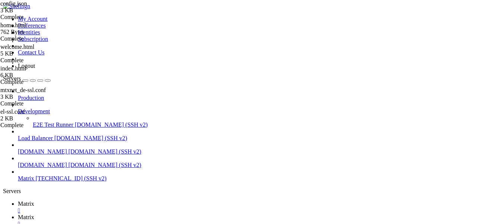
scroll to position [69, 0]
click at [146, 214] on link "Matrix " at bounding box center [246, 220] width 456 height 13
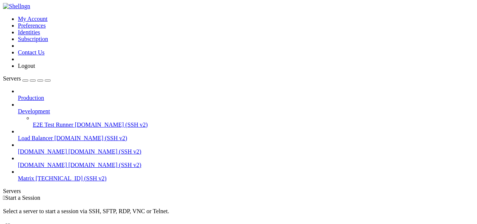
click at [18, 175] on icon at bounding box center [18, 175] width 0 height 0
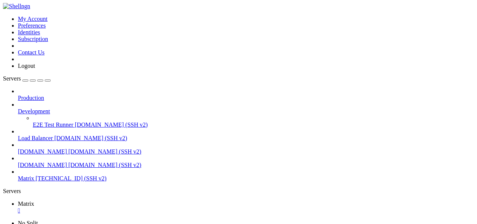
scroll to position [31, 0]
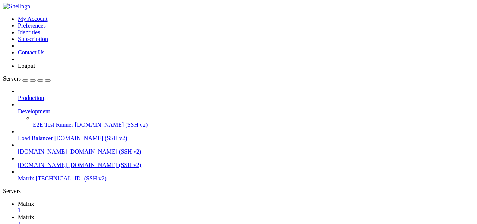
type input "/var/www/el"
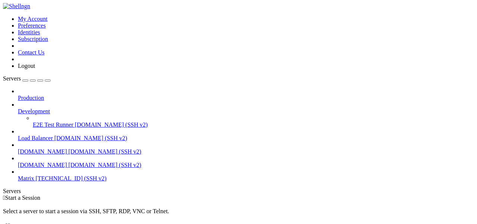
click at [34, 175] on span "Matrix" at bounding box center [26, 178] width 16 height 6
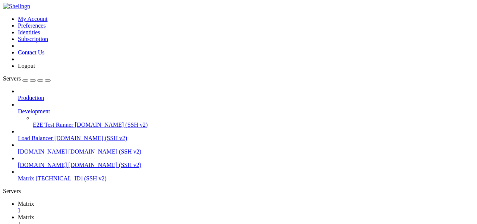
scroll to position [0, 0]
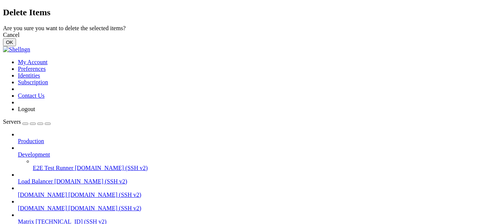
click at [16, 46] on button "OK" at bounding box center [9, 42] width 13 height 8
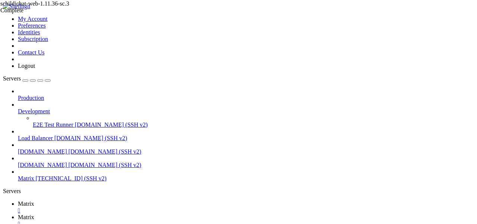
scroll to position [86, 0]
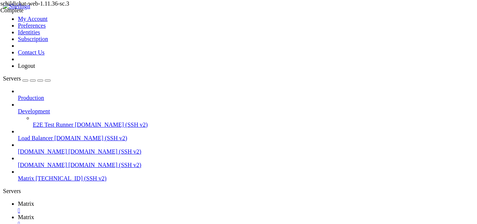
type input "/var/www/mtx"
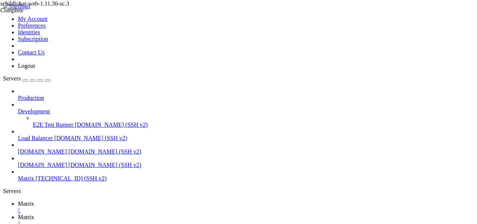
scroll to position [221, 0]
type textarea "//# sourceMappingURL=87769f5472489543d57d.worker.js.map"
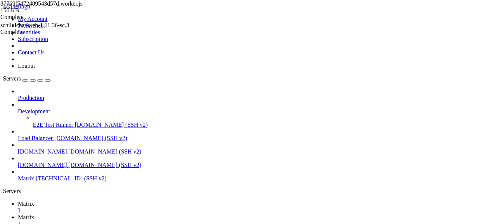
type input "/var/www/mtx/decoder-ring"
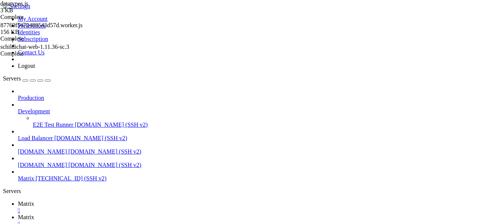
scroll to position [138, 0]
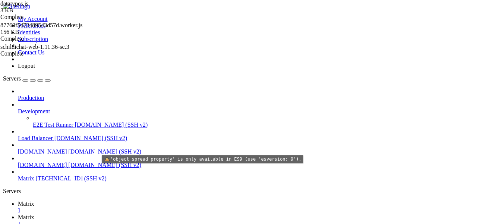
type textarea "this.opt = { at: Date.now(), ...opt }; }"
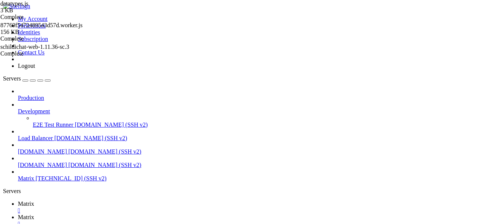
scroll to position [0, 0]
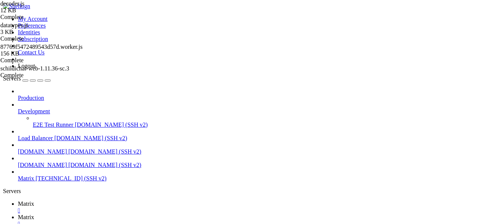
scroll to position [0, 0]
type input "/var/www/mtx/bundles/c928b1ceed66fd21679f"
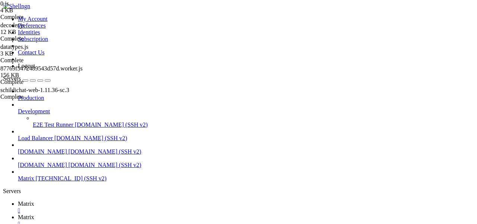
scroll to position [0, 353]
type textarea "//# sourceMappingURL=0.js.map"
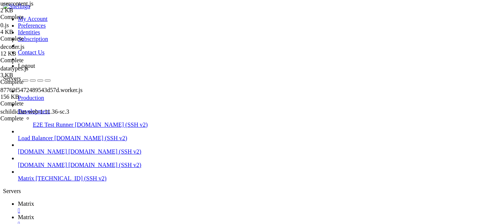
scroll to position [0, 3769]
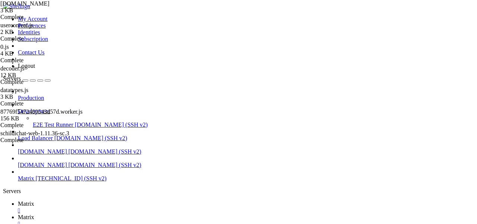
scroll to position [0, 6653]
click at [361, 137] on icon at bounding box center [361, 137] width 0 height 0
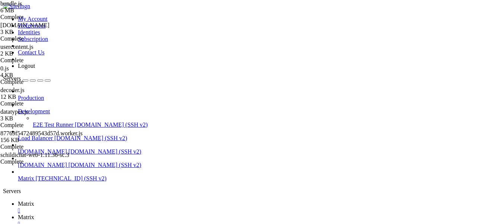
scroll to position [0, 269]
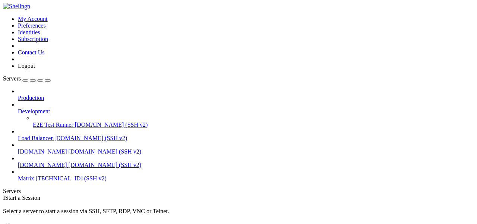
click at [34, 175] on span "Matrix" at bounding box center [26, 178] width 16 height 6
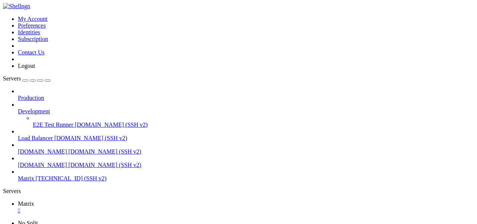
scroll to position [31, 0]
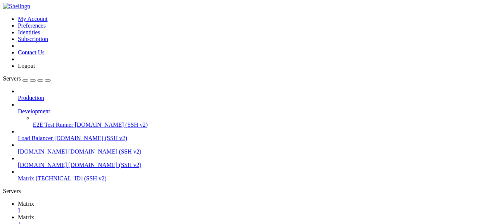
scroll to position [0, 0]
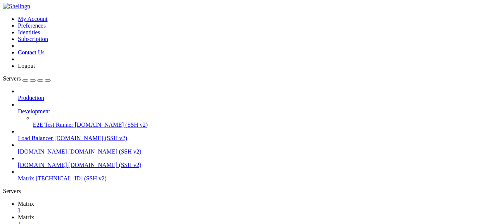
type input "/var/www/mtx/bundles/c928b1ceed66fd21679f"
click at [361, 145] on icon at bounding box center [361, 145] width 0 height 0
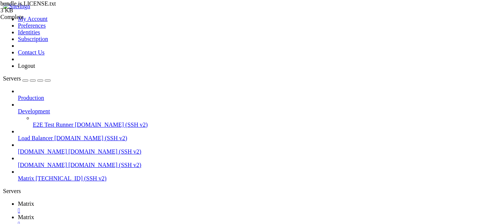
click at [168, 221] on div "" at bounding box center [246, 224] width 456 height 7
click at [168, 200] on ul "Matrix  Matrix " at bounding box center [238, 213] width 471 height 27
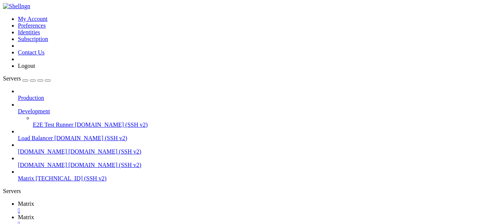
scroll to position [0, 0]
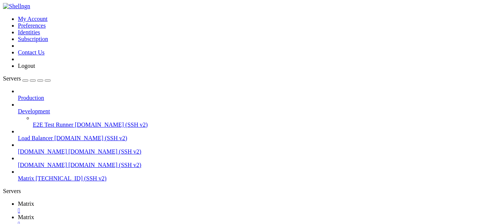
type input "/var/www/mtx/bundles/c928b1ceed66fd21679f"
click at [361, 137] on icon at bounding box center [361, 137] width 0 height 0
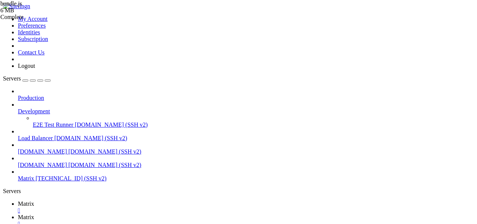
scroll to position [0, 178]
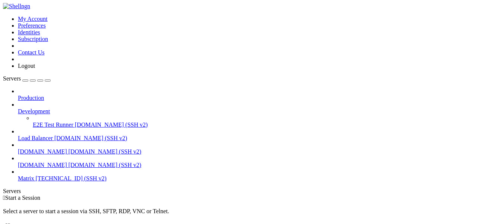
click at [25, 175] on span "Matrix" at bounding box center [26, 178] width 16 height 6
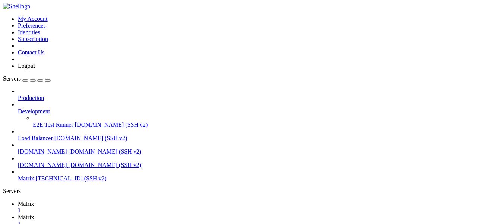
scroll to position [0, 0]
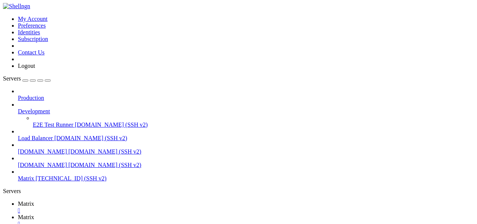
scroll to position [0, 0]
click at [115, 200] on link "Matrix " at bounding box center [246, 206] width 456 height 13
click at [149, 214] on link "Matrix " at bounding box center [246, 220] width 456 height 13
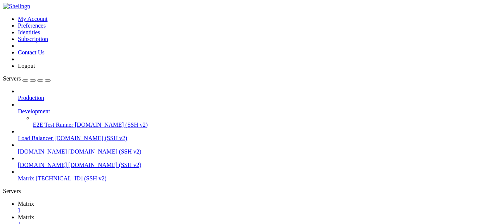
type input "/etc/apache2/sites-available"
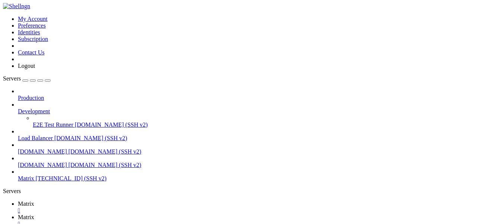
drag, startPoint x: 193, startPoint y: 73, endPoint x: 147, endPoint y: 73, distance: 46.6
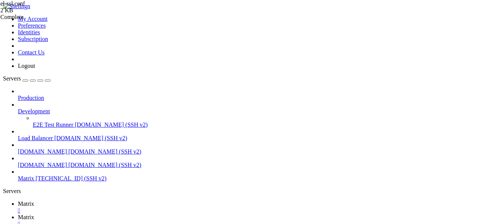
scroll to position [0, 5]
drag, startPoint x: 192, startPoint y: 83, endPoint x: 145, endPoint y: 83, distance: 47.3
type textarea "</Directory>"
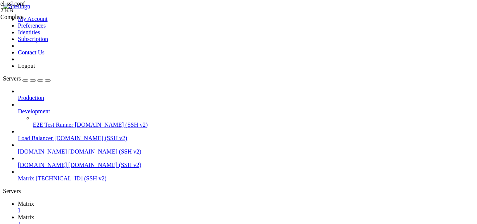
scroll to position [0, 0]
type textarea "SSLCertificateFile /etc/ssl/certs/mtxnet_de.crt SSLCertificateChainFile /etc/ss…"
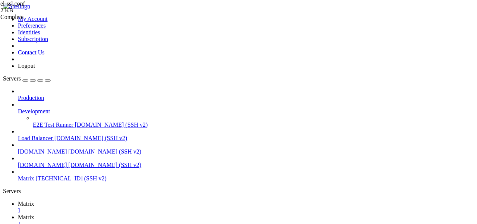
type input "/var/www/mtx"
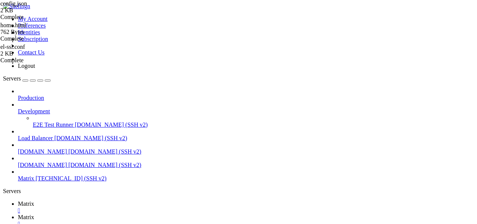
scroll to position [106, 0]
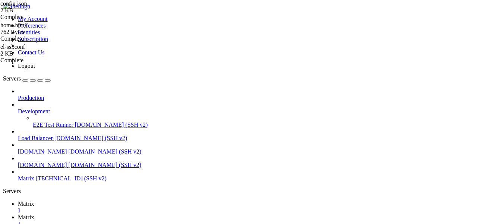
scroll to position [0, 0]
type textarea ""home_url": "[URL][DOMAIN_NAME]""
click at [34, 200] on span "Matrix" at bounding box center [26, 203] width 16 height 6
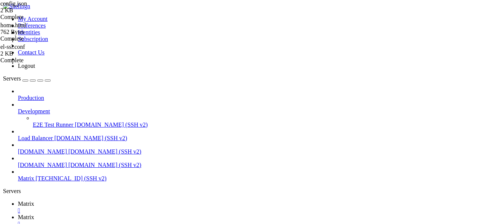
click at [142, 214] on link "Matrix " at bounding box center [246, 220] width 456 height 13
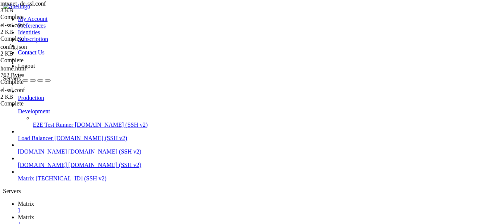
click at [34, 200] on span "Matrix" at bounding box center [26, 203] width 16 height 6
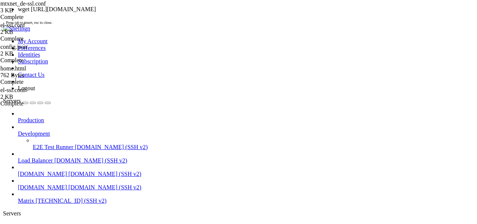
scroll to position [50, 0]
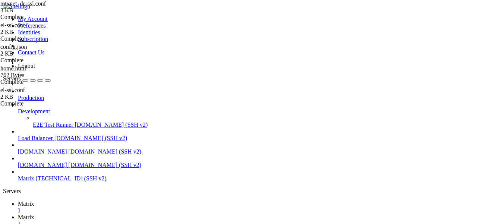
drag, startPoint x: 96, startPoint y: 493, endPoint x: 7, endPoint y: 493, distance: 89.8
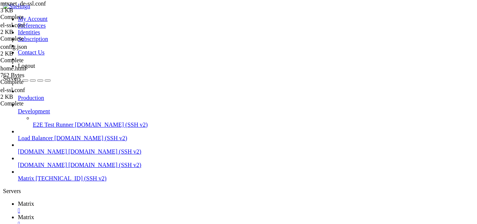
click at [34, 214] on span "Matrix" at bounding box center [26, 217] width 16 height 6
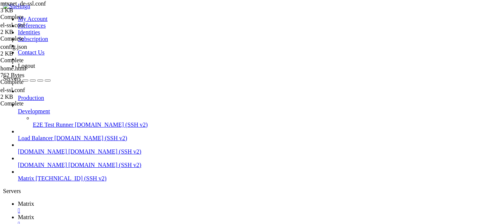
type input "/var/www/el"
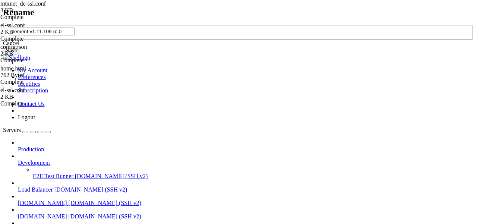
click at [75, 35] on input "element-v1.11.109-rc.0" at bounding box center [42, 32] width 66 height 8
type input "v1.11.109-rc.0"
click at [20, 54] on button "Save" at bounding box center [11, 51] width 17 height 8
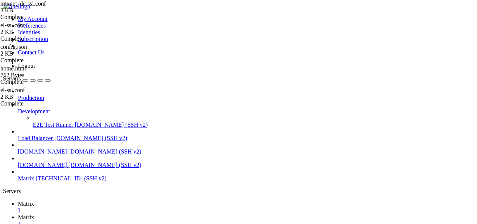
type input "/etc/apache2/sites-available"
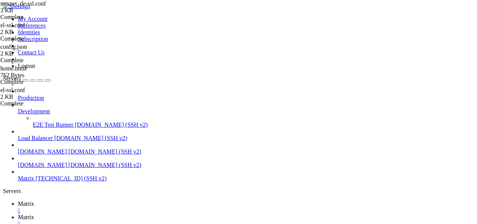
type textarea "SSLCertificateChainFile /etc/ssl/certs/mtxnet_bundle.crt"
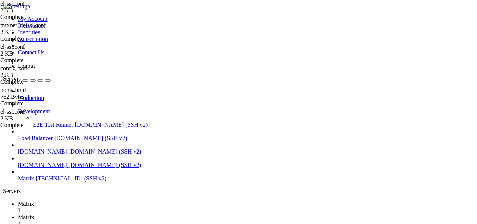
click at [118, 200] on link "Matrix " at bounding box center [246, 206] width 456 height 13
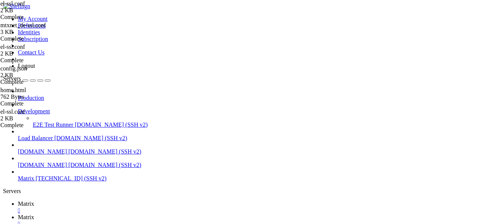
drag, startPoint x: 142, startPoint y: 509, endPoint x: 185, endPoint y: 509, distance: 42.8
drag, startPoint x: 146, startPoint y: 509, endPoint x: 102, endPoint y: 509, distance: 44.3
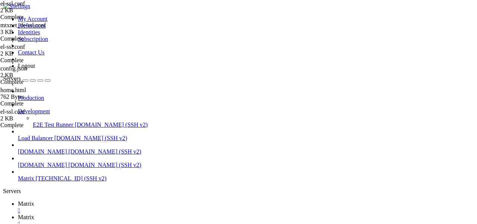
copy span "v1.11.109-rc.0"
click at [34, 214] on span "Matrix" at bounding box center [26, 217] width 16 height 6
paste textarea "v1.11.109-rc.0"
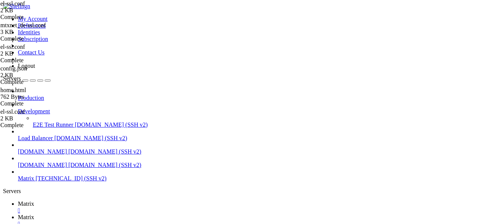
scroll to position [0, 5]
paste textarea "v1.11.109-rc.0"
type textarea "DocumentRoot /var/www/el/v1.11.109-rc.0"
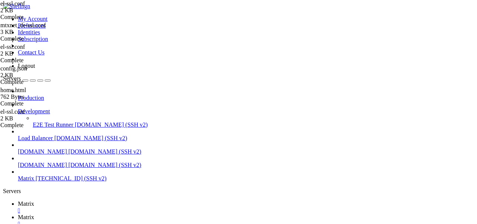
scroll to position [252, 0]
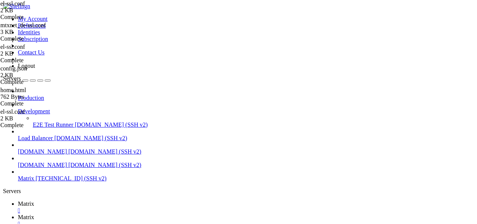
type input "/var/www/el/v1.11.109-rc.0"
click at [34, 200] on span "Matrix" at bounding box center [26, 203] width 16 height 6
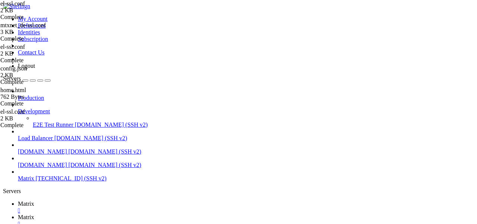
drag, startPoint x: 148, startPoint y: 496, endPoint x: 103, endPoint y: 496, distance: 44.3
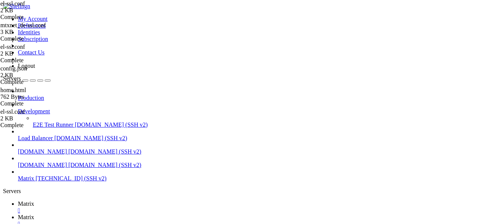
click at [34, 214] on span "Matrix" at bounding box center [26, 217] width 16 height 6
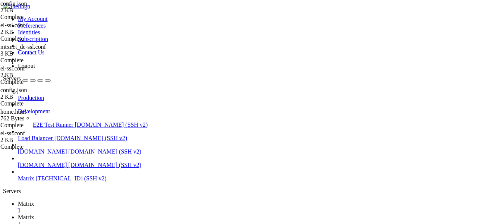
drag, startPoint x: 240, startPoint y: 50, endPoint x: 186, endPoint y: 50, distance: 53.7
drag, startPoint x: 196, startPoint y: 57, endPoint x: 200, endPoint y: 54, distance: 5.7
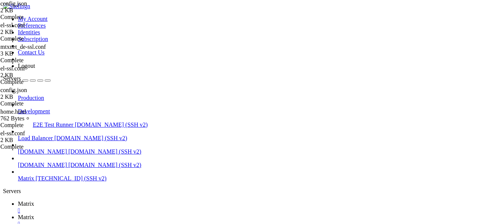
scroll to position [0, 6]
drag, startPoint x: 196, startPoint y: 54, endPoint x: 174, endPoint y: 54, distance: 22.7
drag, startPoint x: 158, startPoint y: 104, endPoint x: 144, endPoint y: 104, distance: 13.8
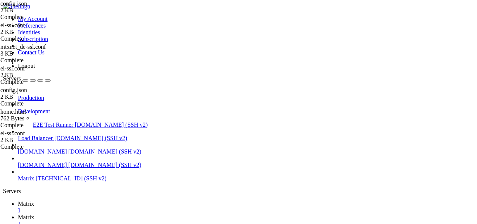
scroll to position [0, 4]
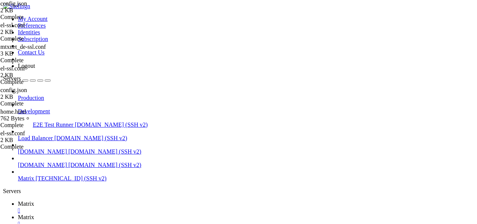
drag, startPoint x: 181, startPoint y: 177, endPoint x: 158, endPoint y: 177, distance: 23.5
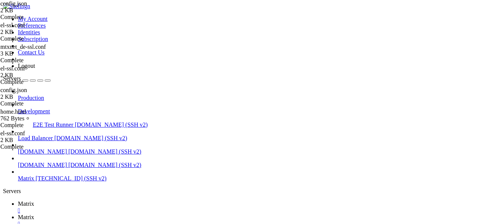
type textarea ""features": {},"
paste textarea ""feature_element_call_video_rooms": true"
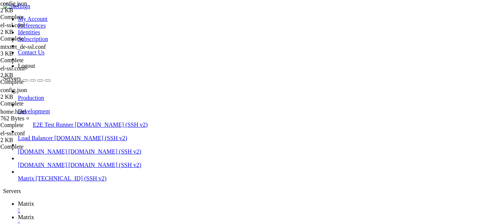
type textarea "{"
paste textarea ""default_server_name": "[DOMAIN_NAME]","
drag, startPoint x: 197, startPoint y: 43, endPoint x: 175, endPoint y: 43, distance: 22.0
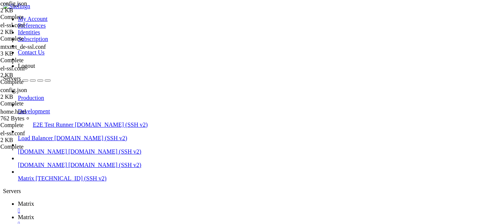
type textarea "},"
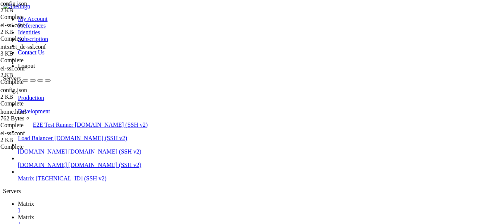
paste textarea "}"
drag, startPoint x: 235, startPoint y: 195, endPoint x: 130, endPoint y: 191, distance: 105.1
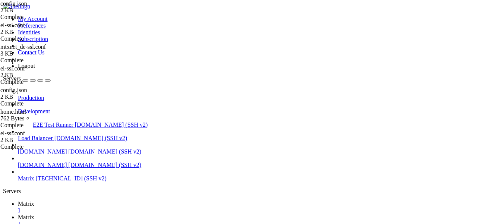
type textarea ""MessageComposerInput.showStickersButton": false, "MessageComposerInput.showPol…"
type textarea ""breadcrumbs": true,"
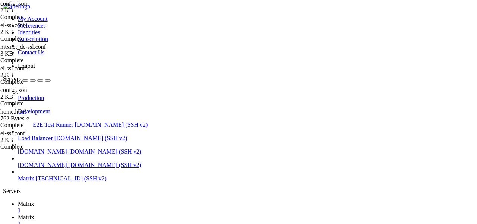
paste textarea ""MessageComposerInput.showPollsButton": false"
drag, startPoint x: 127, startPoint y: 198, endPoint x: 80, endPoint y: 190, distance: 48.1
type textarea ""setting_defaults": {"
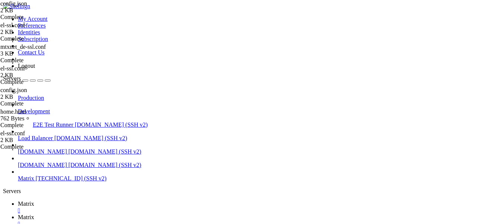
scroll to position [83, 0]
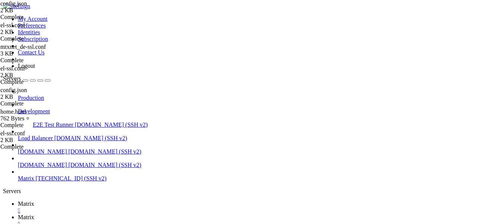
type input "/var/www/mtx"
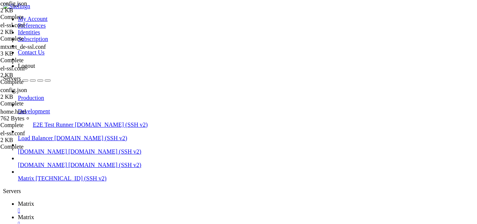
drag, startPoint x: 124, startPoint y: 102, endPoint x: 116, endPoint y: 62, distance: 40.7
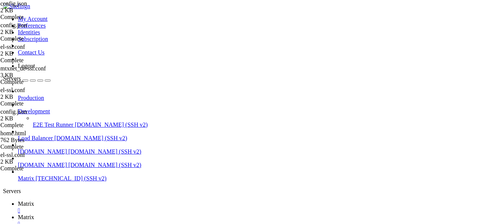
type textarea ""branding": {"
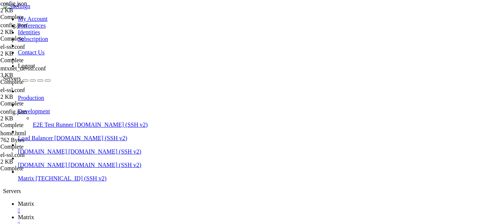
type input "/var/www/el/v1.11.109-rc.0"
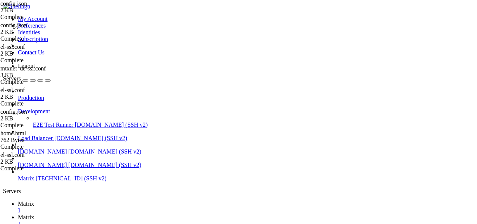
scroll to position [287, 0]
type textarea "},"
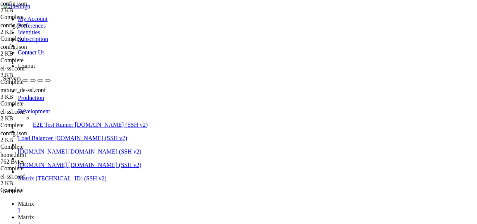
scroll to position [88, 0]
drag, startPoint x: 247, startPoint y: 179, endPoint x: 234, endPoint y: 179, distance: 13.0
drag, startPoint x: 247, startPoint y: 181, endPoint x: 234, endPoint y: 181, distance: 12.7
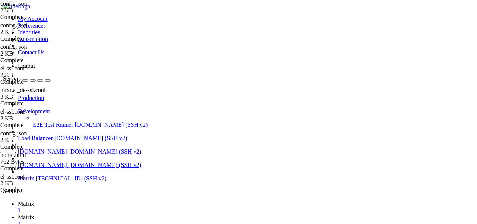
drag, startPoint x: 245, startPoint y: 186, endPoint x: 232, endPoint y: 186, distance: 12.7
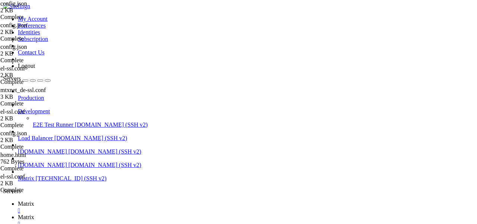
type textarea ""auth_header_logo_url": "[URL][DOMAIN_NAME]""
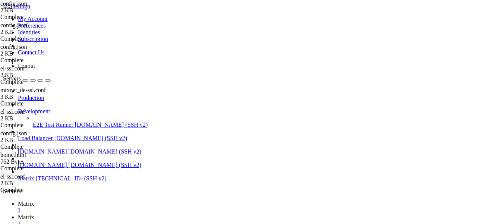
scroll to position [51, 0]
click at [132, 154] on td " element-web" at bounding box center [68, 157] width 128 height 7
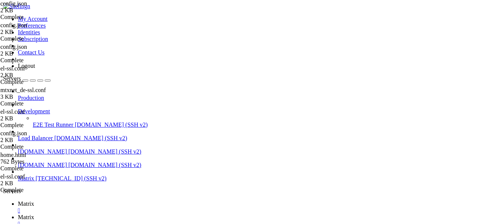
click at [132, 154] on td " element-web" at bounding box center [68, 157] width 128 height 7
click at [34, 200] on span "Matrix" at bounding box center [26, 203] width 16 height 6
click at [147, 214] on link "Matrix " at bounding box center [246, 220] width 456 height 13
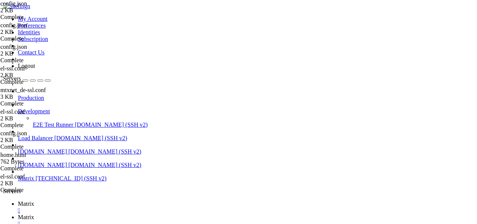
drag, startPoint x: 188, startPoint y: 26, endPoint x: 116, endPoint y: 26, distance: 71.9
drag, startPoint x: 226, startPoint y: 26, endPoint x: 56, endPoint y: 26, distance: 169.9
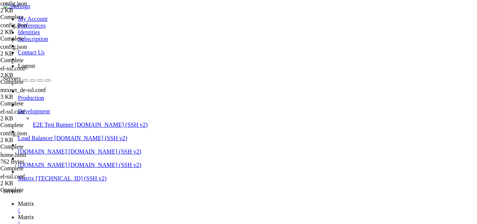
click at [118, 200] on link "Matrix " at bounding box center [246, 206] width 456 height 13
drag, startPoint x: 96, startPoint y: 506, endPoint x: 181, endPoint y: 506, distance: 85.3
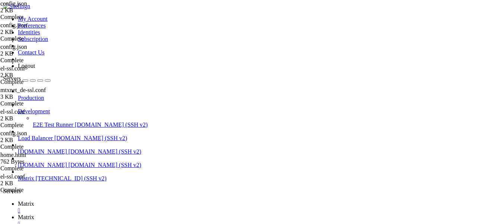
scroll to position [329, 0]
click at [154, 214] on link "Matrix " at bounding box center [246, 220] width 456 height 13
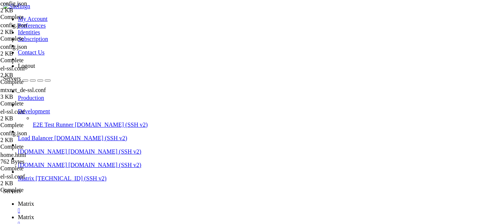
type input "/var/www/el/v1.11.109-rc.0"
click at [34, 200] on span "Matrix" at bounding box center [26, 203] width 16 height 6
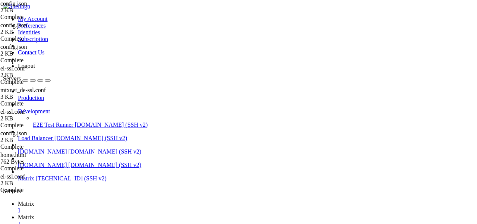
drag, startPoint x: 345, startPoint y: 510, endPoint x: 132, endPoint y: 510, distance: 213.9
click at [147, 214] on link "Matrix " at bounding box center [246, 220] width 456 height 13
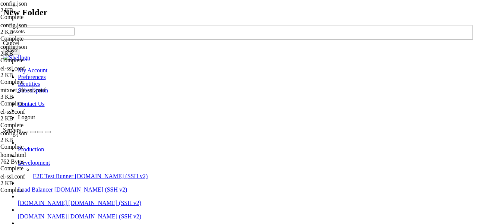
type input "assets"
click at [20, 54] on button "Save" at bounding box center [11, 51] width 17 height 8
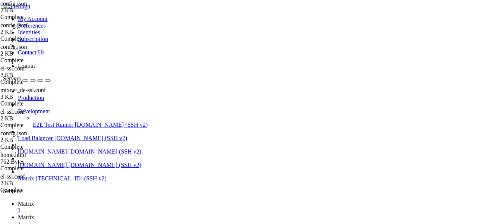
scroll to position [0, 0]
click at [108, 200] on link "Matrix " at bounding box center [246, 206] width 456 height 13
click at [34, 214] on span "Matrix" at bounding box center [26, 217] width 16 height 6
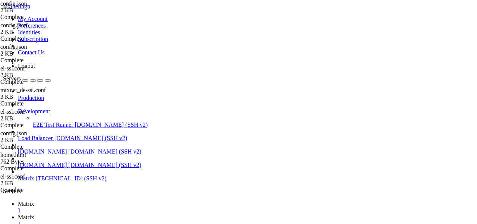
scroll to position [332, 0]
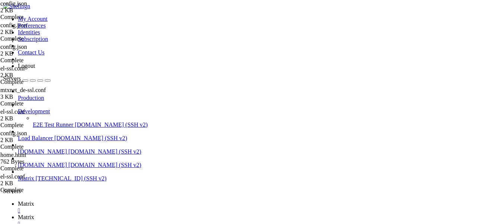
type input "/etc/element-web"
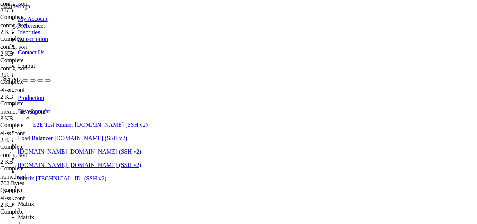
scroll to position [164, 0]
drag, startPoint x: 262, startPoint y: 168, endPoint x: 130, endPoint y: 160, distance: 132.5
type textarea ""auth_footer_links": [ { "text": "FAQ", "url": "[URL][DOMAIN_NAME]" },"
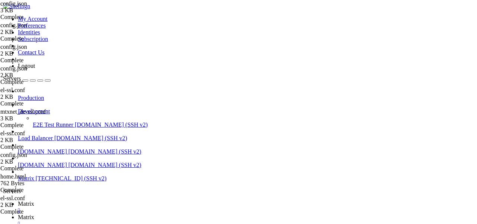
type input "/var/www/el/v1.11.109-rc.0"
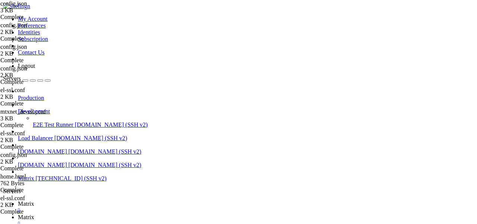
scroll to position [314, 0]
type textarea ""auth_header_logo_url": "[URL][DOMAIN_NAME]""
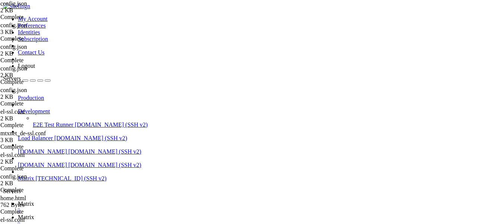
type textarea "{ "text": "Donate", "url": "[URL][DOMAIN_NAME]" }"
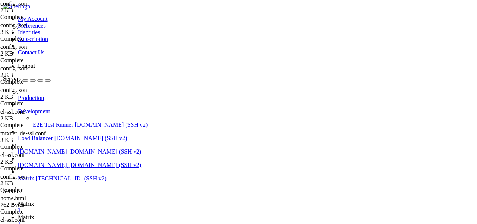
type textarea "]"
click at [105, 200] on link "Matrix " at bounding box center [246, 206] width 456 height 13
click at [148, 214] on link "Matrix " at bounding box center [246, 220] width 456 height 13
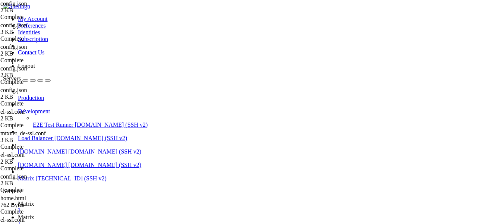
click at [110, 200] on link "Matrix " at bounding box center [246, 206] width 456 height 13
click at [157, 214] on link "Matrix " at bounding box center [246, 220] width 456 height 13
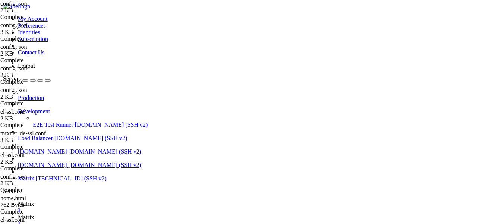
scroll to position [338, 0]
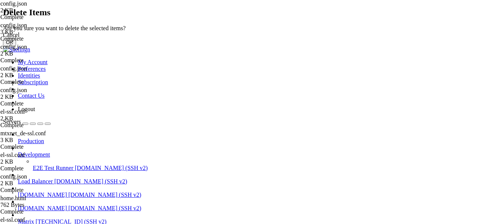
click at [16, 46] on button "OK" at bounding box center [9, 42] width 13 height 8
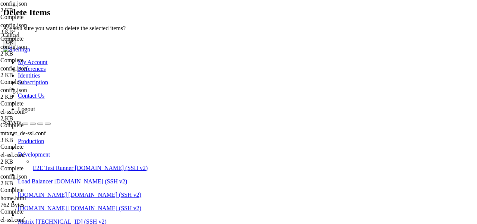
click at [16, 46] on button "OK" at bounding box center [9, 42] width 13 height 8
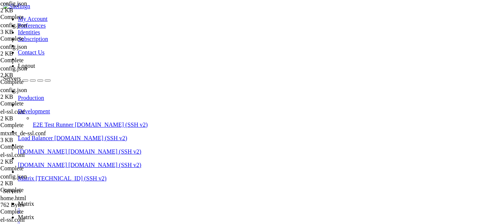
scroll to position [252, 0]
drag, startPoint x: 255, startPoint y: 108, endPoint x: 240, endPoint y: 108, distance: 15.6
drag, startPoint x: 218, startPoint y: 108, endPoint x: 193, endPoint y: 108, distance: 25.3
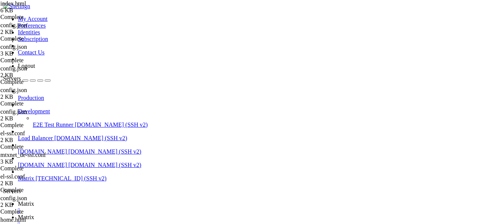
drag, startPoint x: 248, startPoint y: 143, endPoint x: 217, endPoint y: 143, distance: 30.6
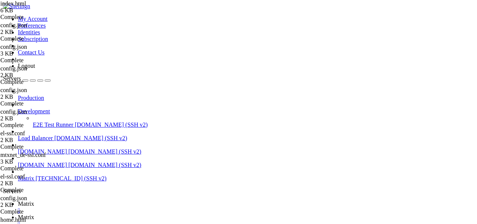
drag, startPoint x: 299, startPoint y: 146, endPoint x: 245, endPoint y: 146, distance: 54.0
drag, startPoint x: 282, startPoint y: 146, endPoint x: 261, endPoint y: 146, distance: 21.2
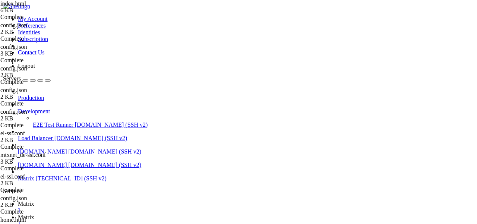
scroll to position [224, 0]
type textarea "<meta property="og:image" content="[URL][DOMAIN_NAME]" />"
click at [34, 200] on span "Matrix" at bounding box center [26, 203] width 16 height 6
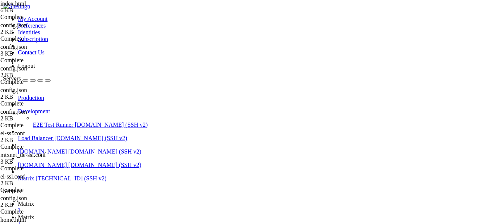
click at [142, 214] on link "Matrix " at bounding box center [246, 220] width 456 height 13
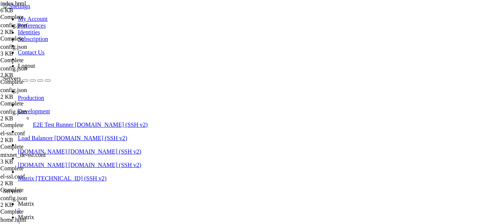
click at [132, 47] on td " matrix-[MEDICAL_DATA]" at bounding box center [68, 43] width 128 height 7
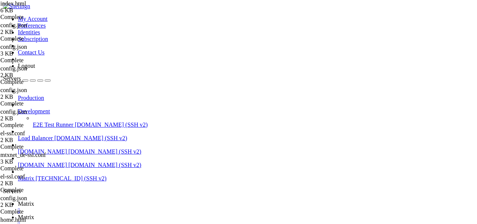
click at [132, 47] on td " matrix-[MEDICAL_DATA]" at bounding box center [68, 43] width 128 height 7
type input "/etc/matrix-[MEDICAL_DATA]"
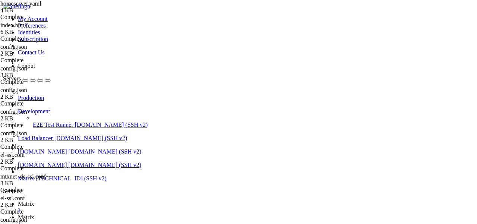
type textarea "enable_authenticated_media = false"
click at [102, 200] on link "Matrix " at bounding box center [246, 206] width 456 height 13
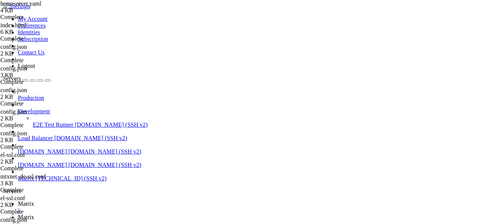
scroll to position [639, 0]
click at [34, 214] on span "Matrix" at bounding box center [26, 217] width 16 height 6
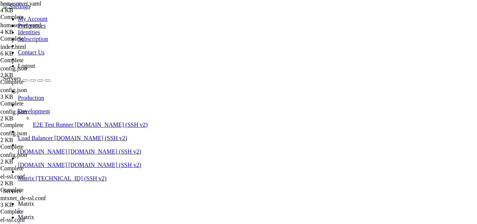
type textarea "#enable_authenticated_media = false"
click at [34, 200] on span "Matrix" at bounding box center [26, 203] width 16 height 6
click at [145, 214] on link "Matrix " at bounding box center [246, 220] width 456 height 13
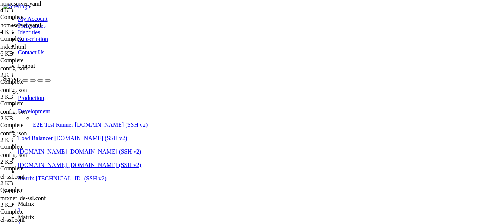
type input "/var/www/el/v1.11.109-rc.0"
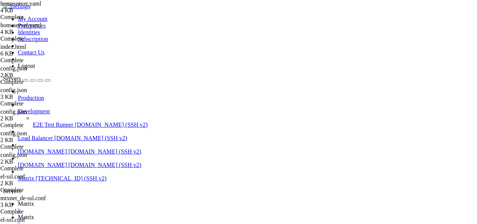
scroll to position [285, 0]
drag, startPoint x: 152, startPoint y: 54, endPoint x: 136, endPoint y: 54, distance: 16.4
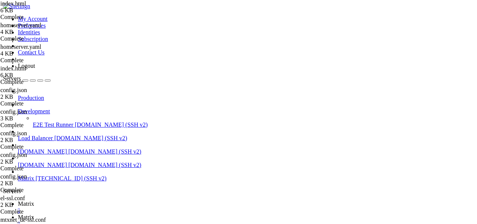
type textarea "<title>mtxnet client</title>"
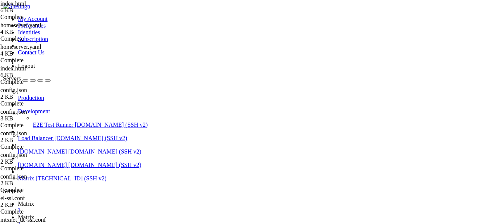
type input "/etc/apache2/sites-available"
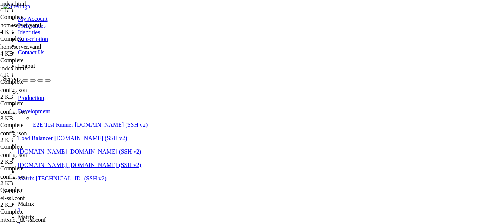
drag, startPoint x: 276, startPoint y: 123, endPoint x: 120, endPoint y: 117, distance: 156.6
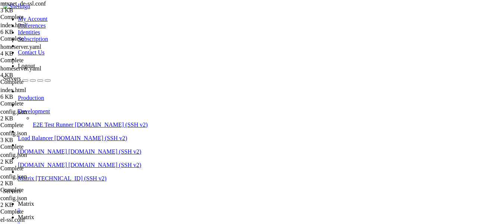
type textarea "ProxyPassReverse /_matrix [URL][TECHNICAL_ID]"
type textarea "ProxyPassReverse /_synapse/admin [URL][TECHNICAL_ID]"
click at [104, 200] on link "Matrix " at bounding box center [246, 206] width 456 height 13
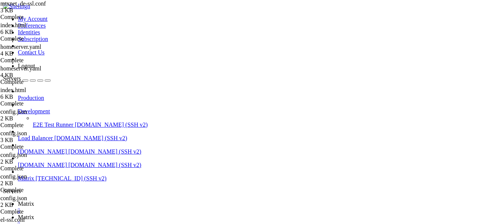
scroll to position [652, 0]
click at [34, 214] on span "Matrix" at bounding box center [26, 217] width 16 height 6
drag, startPoint x: 326, startPoint y: 144, endPoint x: 120, endPoint y: 142, distance: 206.8
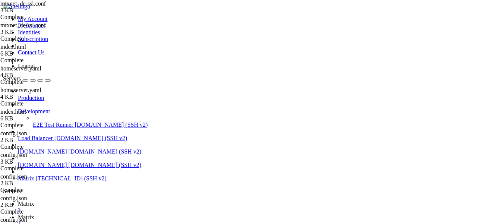
type textarea "ProxyPassReverse /.well-known/matrix/client [URL][TECHNICAL_ID]"
paste textarea "ProxyPassReverse /.well-known/matrix/client [URL][TECHNICAL_ID]"
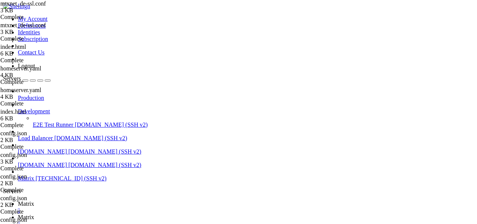
drag, startPoint x: 201, startPoint y: 155, endPoint x: 189, endPoint y: 155, distance: 12.3
drag, startPoint x: 307, startPoint y: 154, endPoint x: 295, endPoint y: 154, distance: 12.7
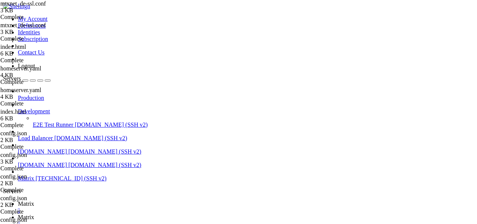
scroll to position [0, 16]
drag, startPoint x: 217, startPoint y: 158, endPoint x: 204, endPoint y: 158, distance: 13.0
drag, startPoint x: 326, startPoint y: 157, endPoint x: 310, endPoint y: 157, distance: 16.0
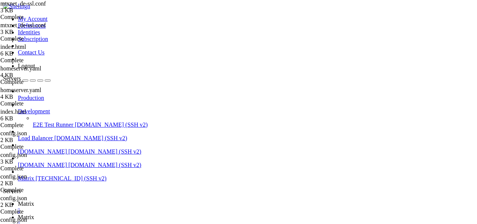
type textarea "ProxyPassReverse /.well-known/matrix/server [URL][TECHNICAL_ID]"
click at [104, 200] on link "Matrix " at bounding box center [246, 206] width 456 height 13
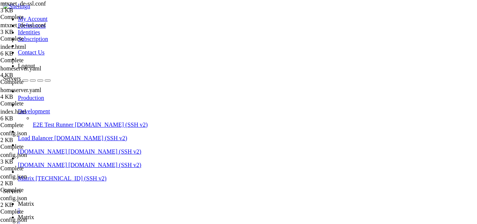
scroll to position [658, 0]
click at [34, 214] on span "Matrix" at bounding box center [26, 217] width 16 height 6
drag, startPoint x: 194, startPoint y: 117, endPoint x: 156, endPoint y: 117, distance: 38.0
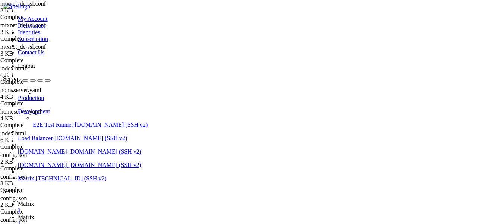
scroll to position [0, 5]
drag, startPoint x: 192, startPoint y: 127, endPoint x: 143, endPoint y: 127, distance: 48.4
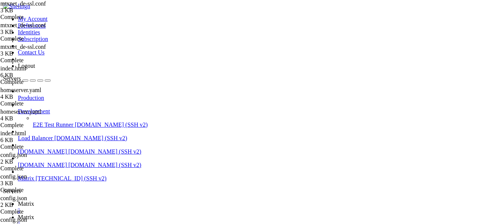
scroll to position [0, 4]
type textarea "DocumentRoot /var/www/mtx"
click at [34, 200] on span "Matrix" at bounding box center [26, 203] width 16 height 6
